Goal: Navigation & Orientation: Understand site structure

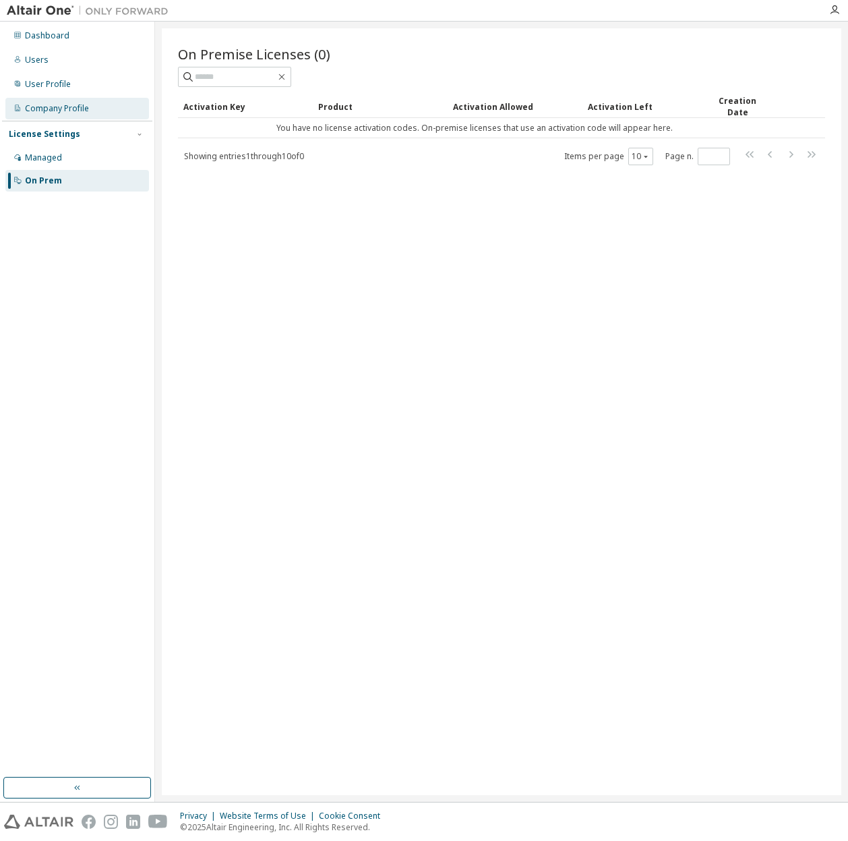
click at [68, 107] on div "Company Profile" at bounding box center [57, 108] width 64 height 11
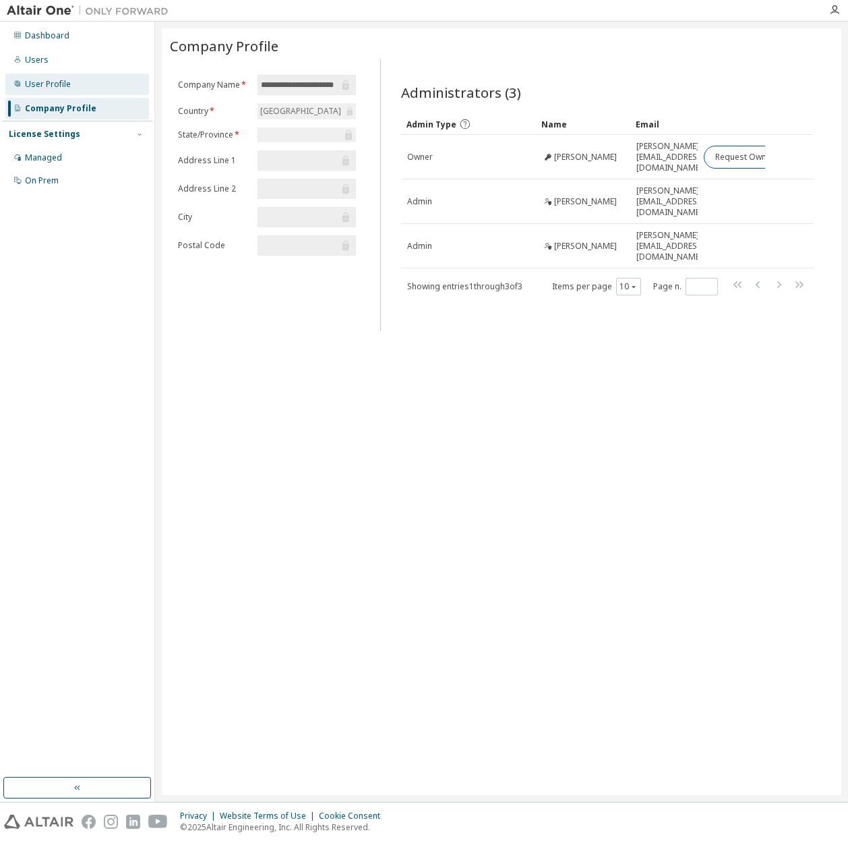
click at [46, 84] on div "User Profile" at bounding box center [48, 84] width 46 height 11
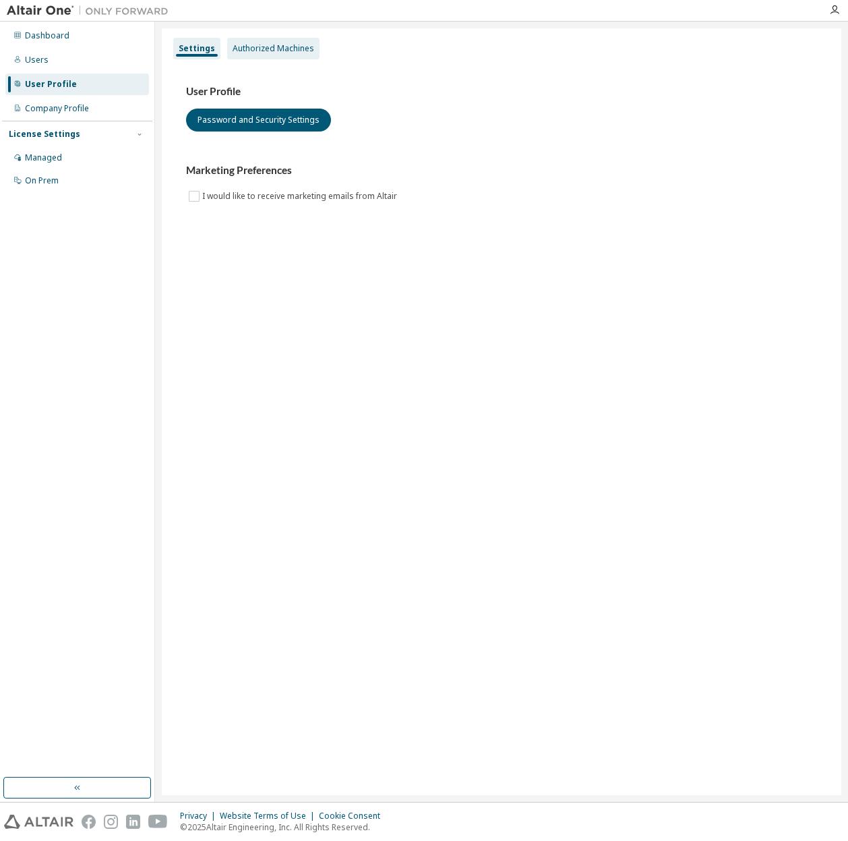
click at [278, 40] on div "Authorized Machines" at bounding box center [273, 49] width 92 height 22
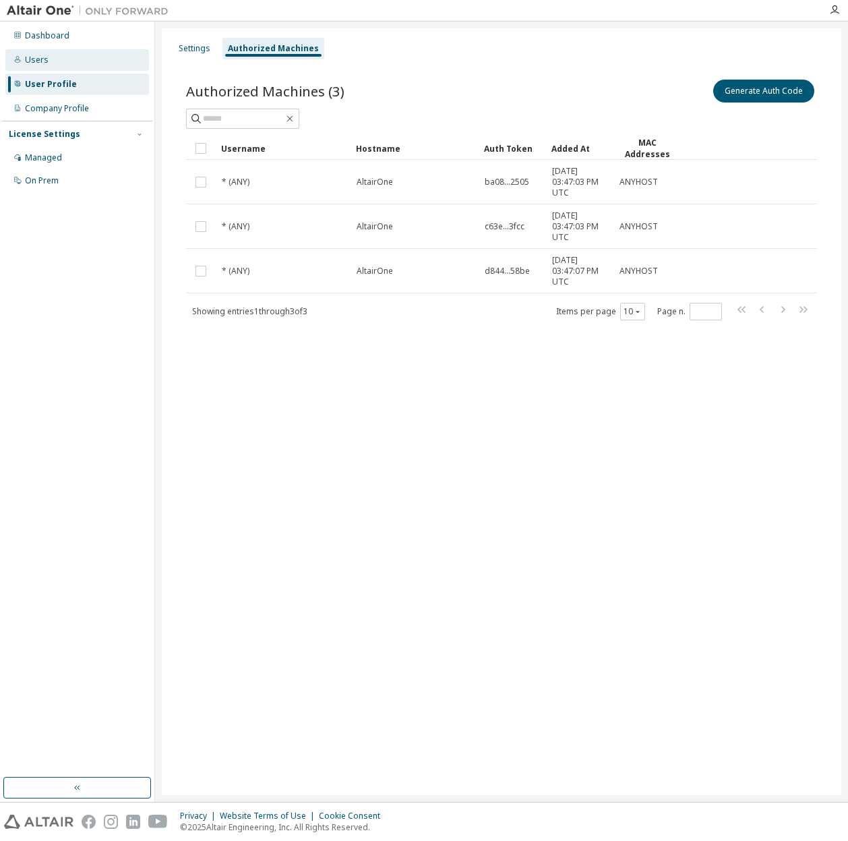
click at [47, 57] on div "Users" at bounding box center [77, 60] width 144 height 22
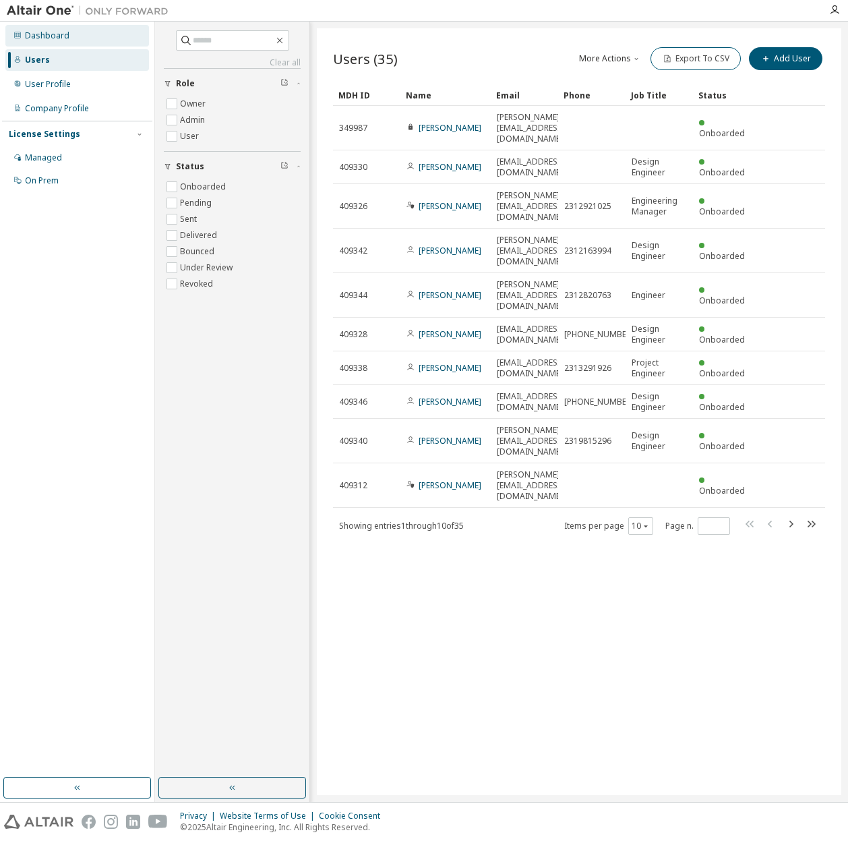
click at [47, 36] on div "Dashboard" at bounding box center [47, 35] width 45 height 11
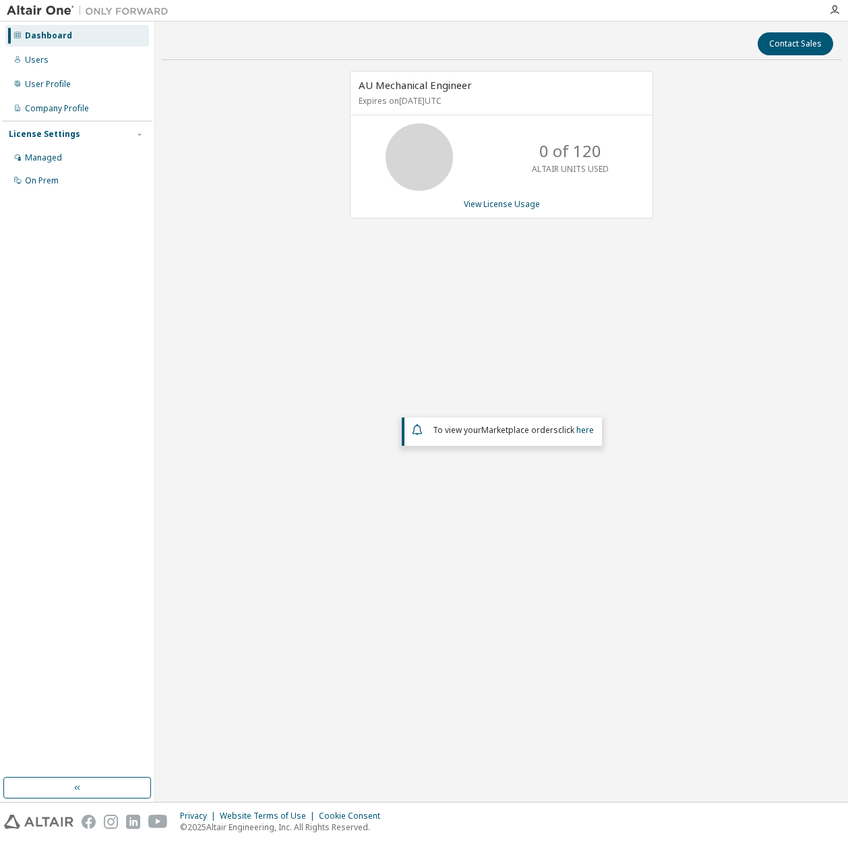
click at [359, 352] on div "AU Mechanical Engineer Expires on [DATE] UTC 0 of 120 ALTAIR UNITS USED View Li…" at bounding box center [502, 344] width 680 height 547
click at [240, 104] on div "AU Mechanical Engineer Expires on [DATE] UTC 0 of 120 ALTAIR UNITS USED View Li…" at bounding box center [502, 344] width 680 height 547
